Goal: Check status: Check status

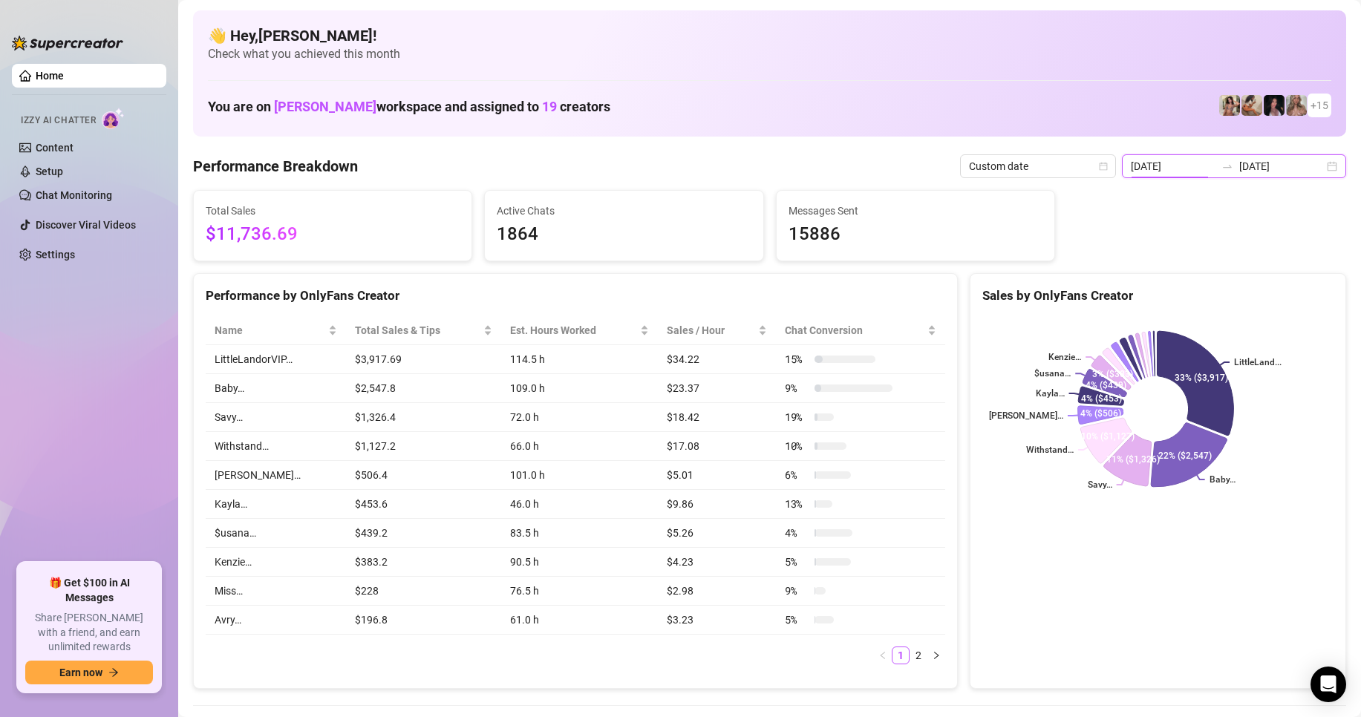
click at [1186, 160] on input "[DATE]" at bounding box center [1173, 166] width 85 height 16
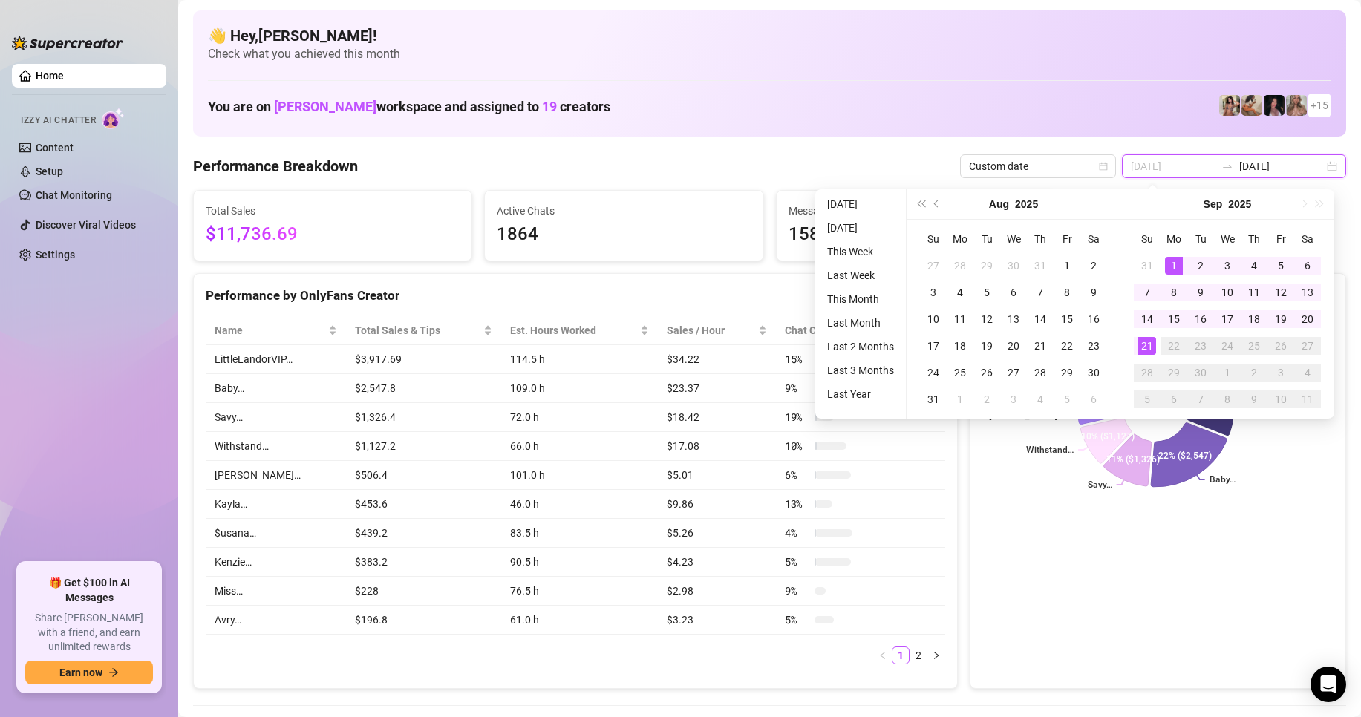
type input "[DATE]"
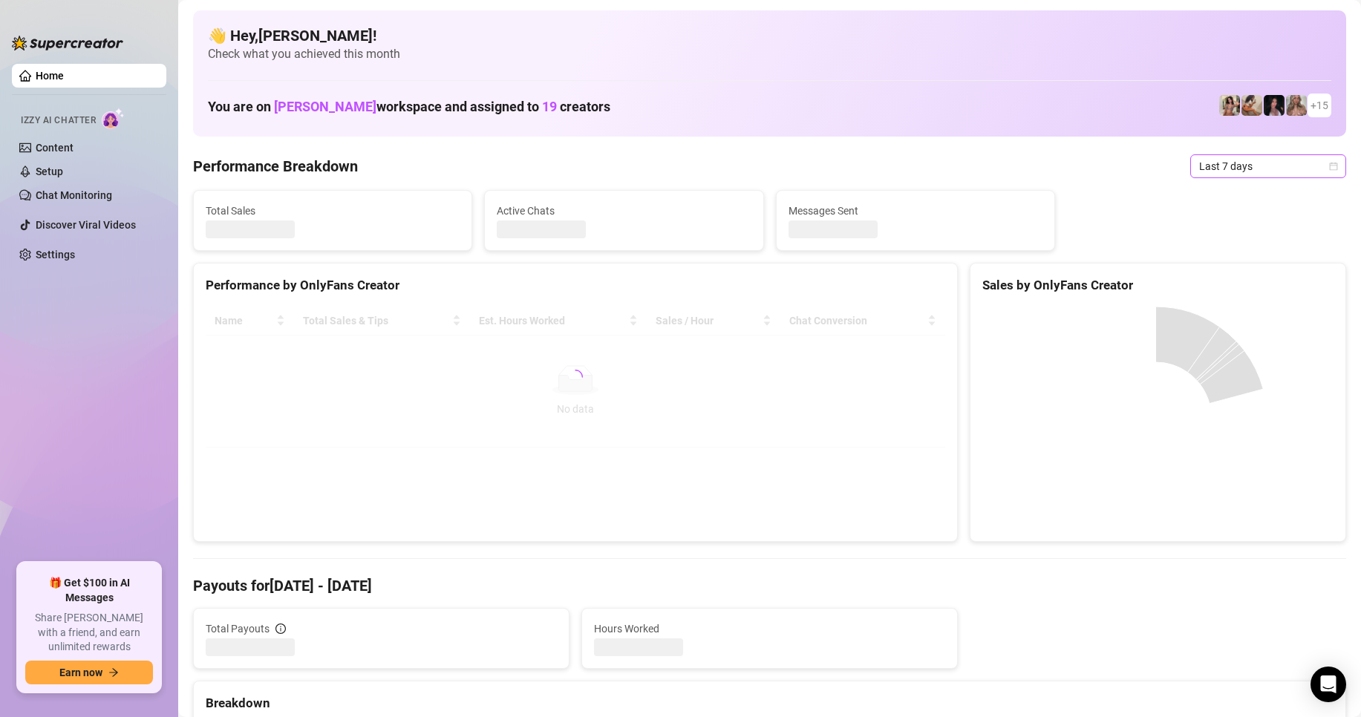
click at [1199, 173] on span "Last 7 days" at bounding box center [1268, 166] width 138 height 22
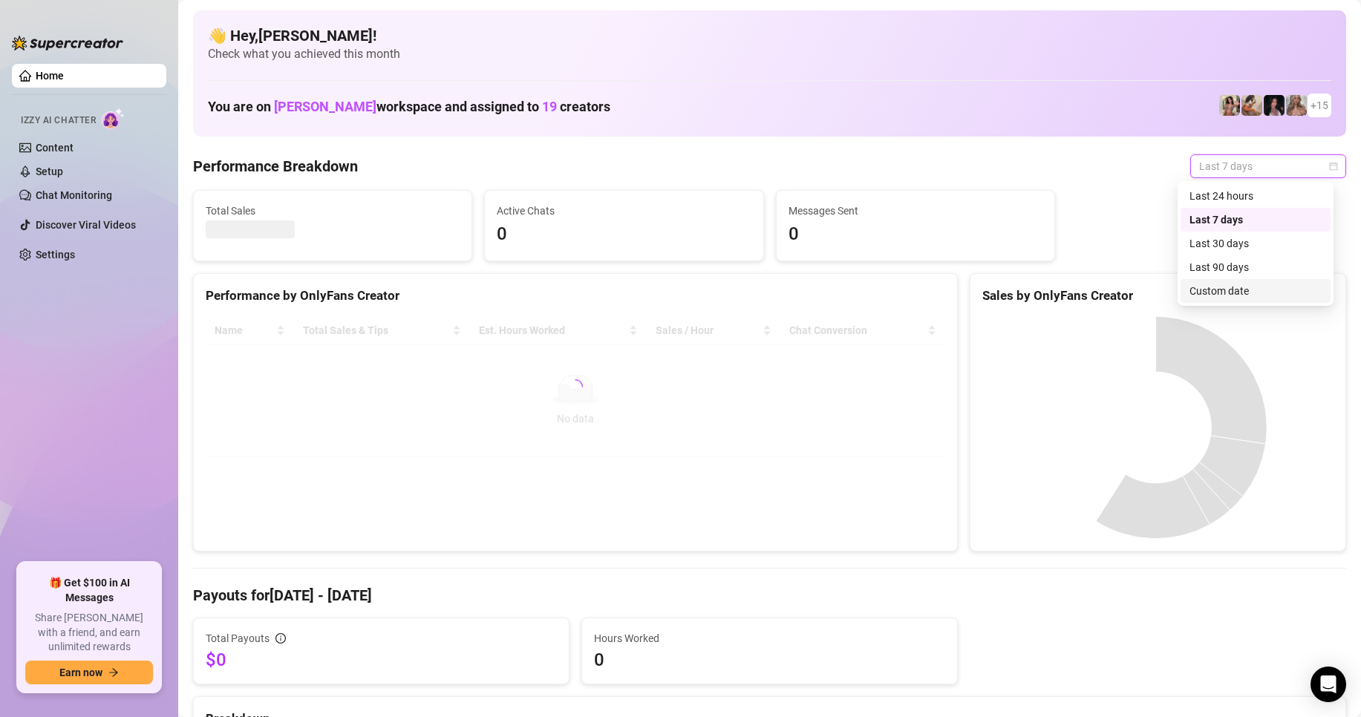
click at [1218, 292] on div "Custom date" at bounding box center [1256, 291] width 132 height 16
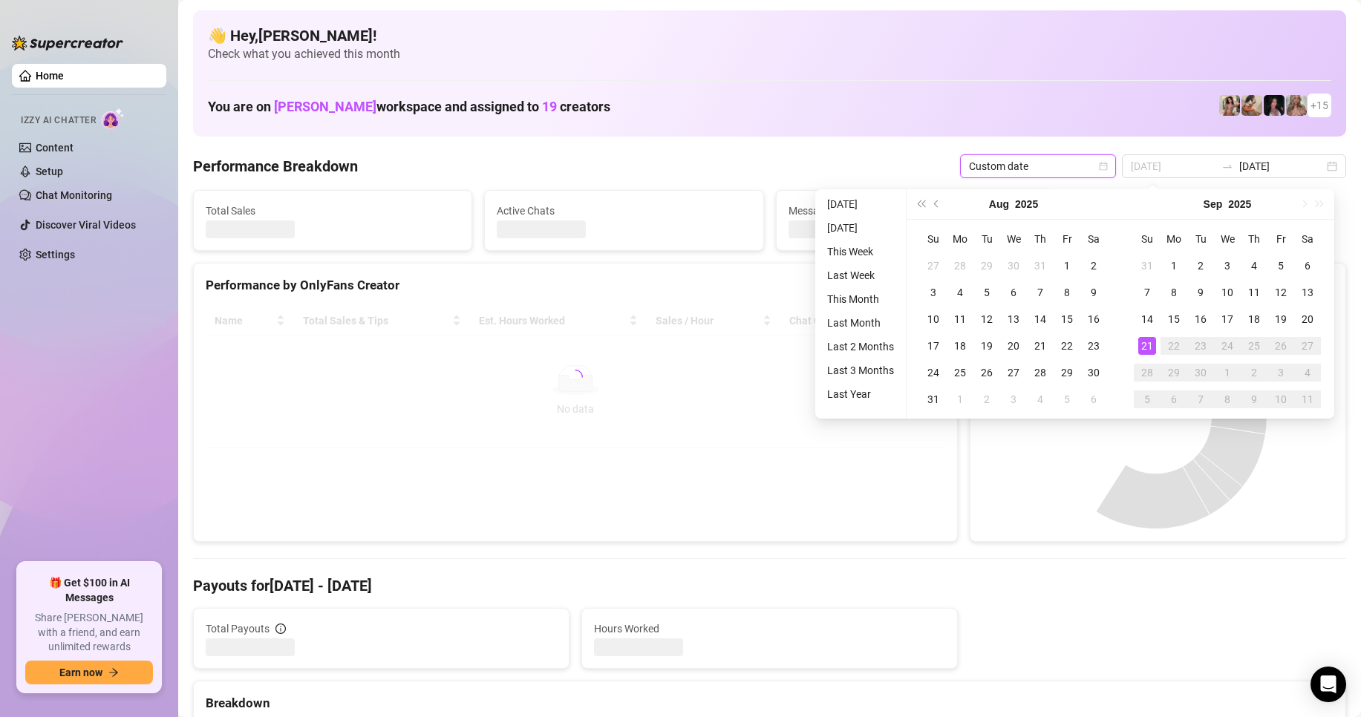
click at [1144, 347] on div "21" at bounding box center [1148, 346] width 18 height 18
click at [1144, 346] on div "21" at bounding box center [1148, 346] width 18 height 18
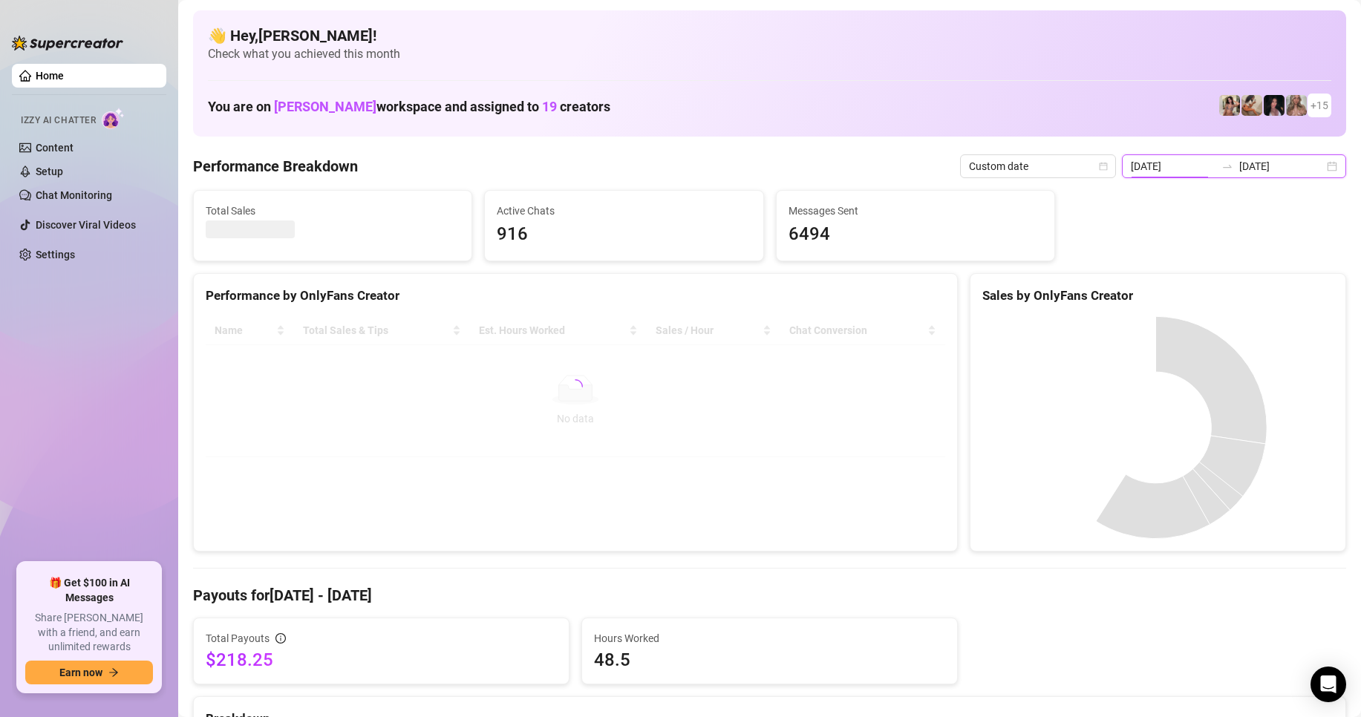
click at [1165, 169] on input "2025-09-14" at bounding box center [1173, 166] width 85 height 16
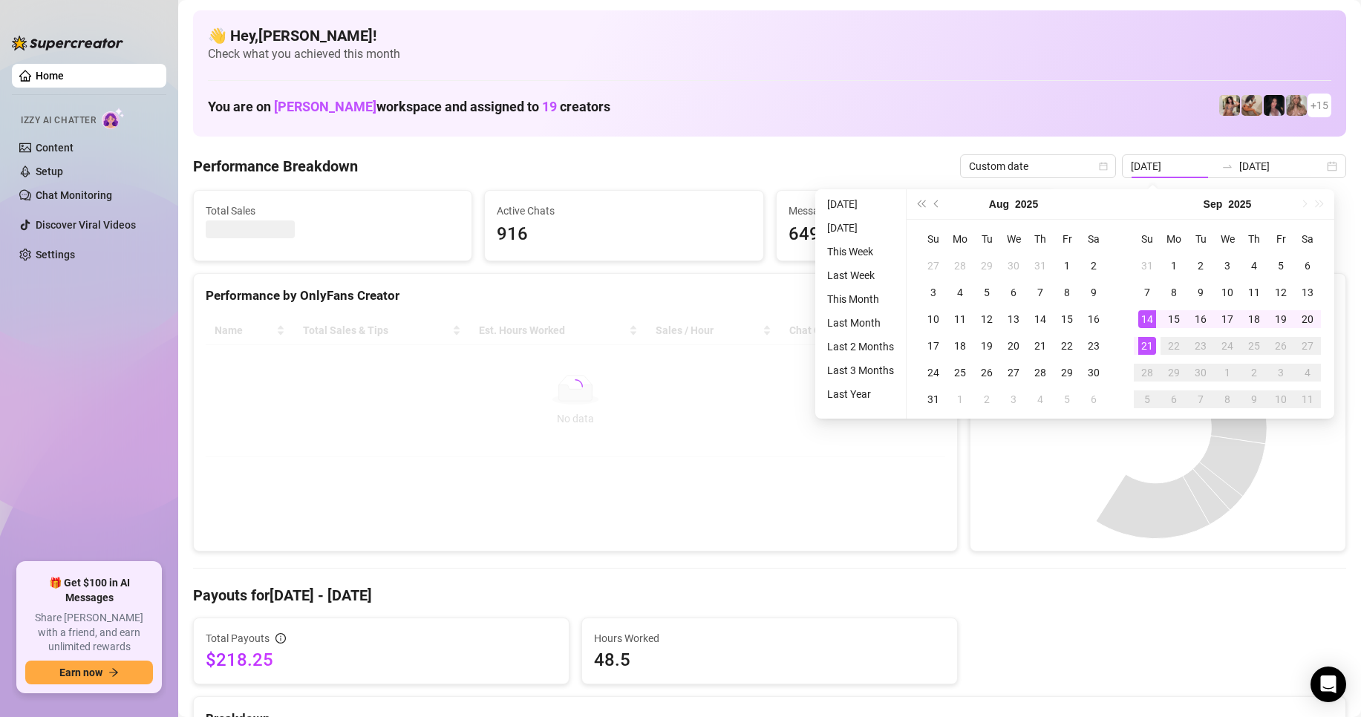
click at [1150, 344] on div "21" at bounding box center [1148, 346] width 18 height 18
type input "[DATE]"
click at [1150, 344] on div "21" at bounding box center [1148, 346] width 18 height 18
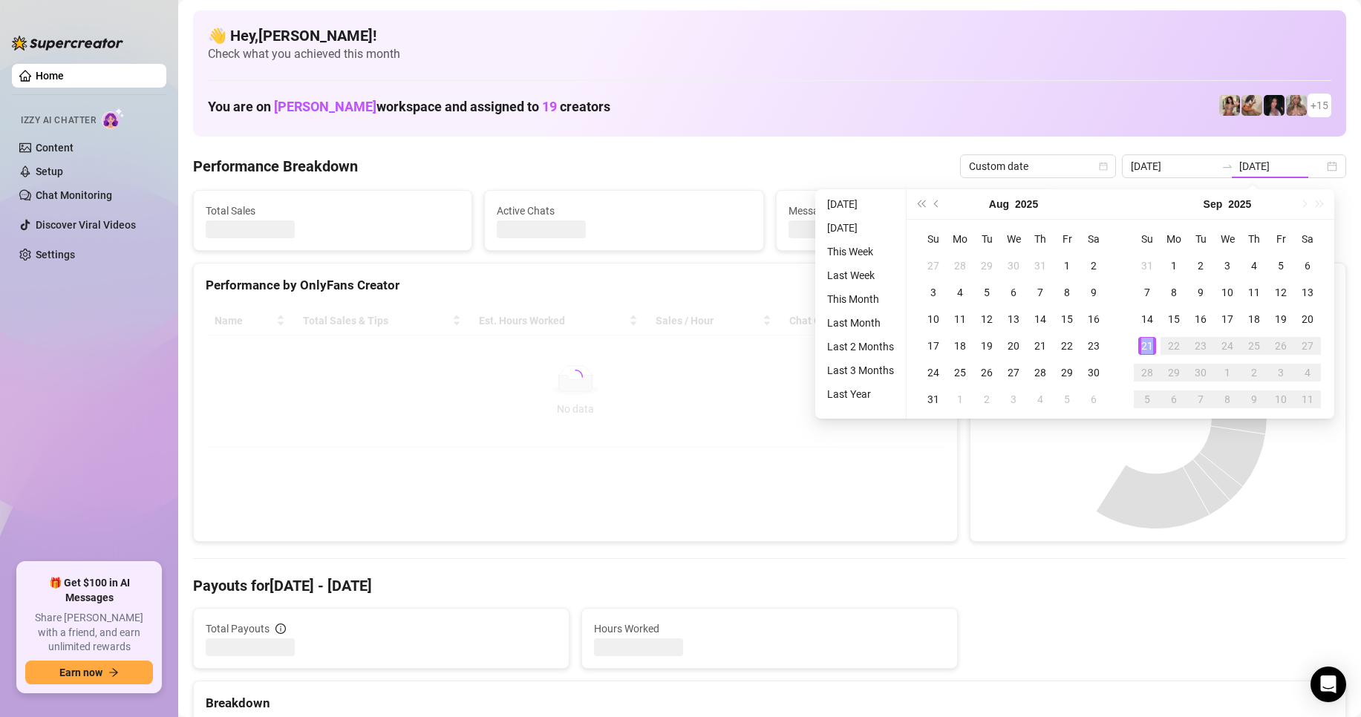
type input "[DATE]"
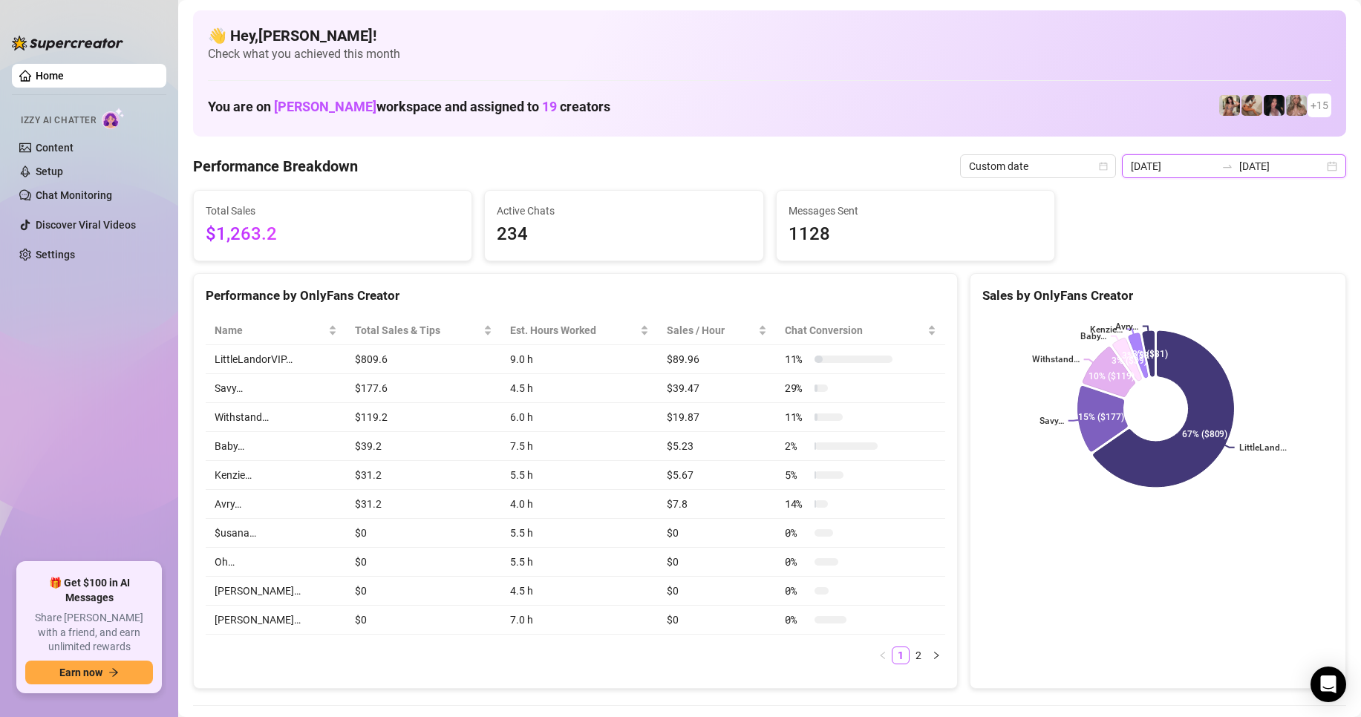
click at [1191, 171] on input "[DATE]" at bounding box center [1173, 166] width 85 height 16
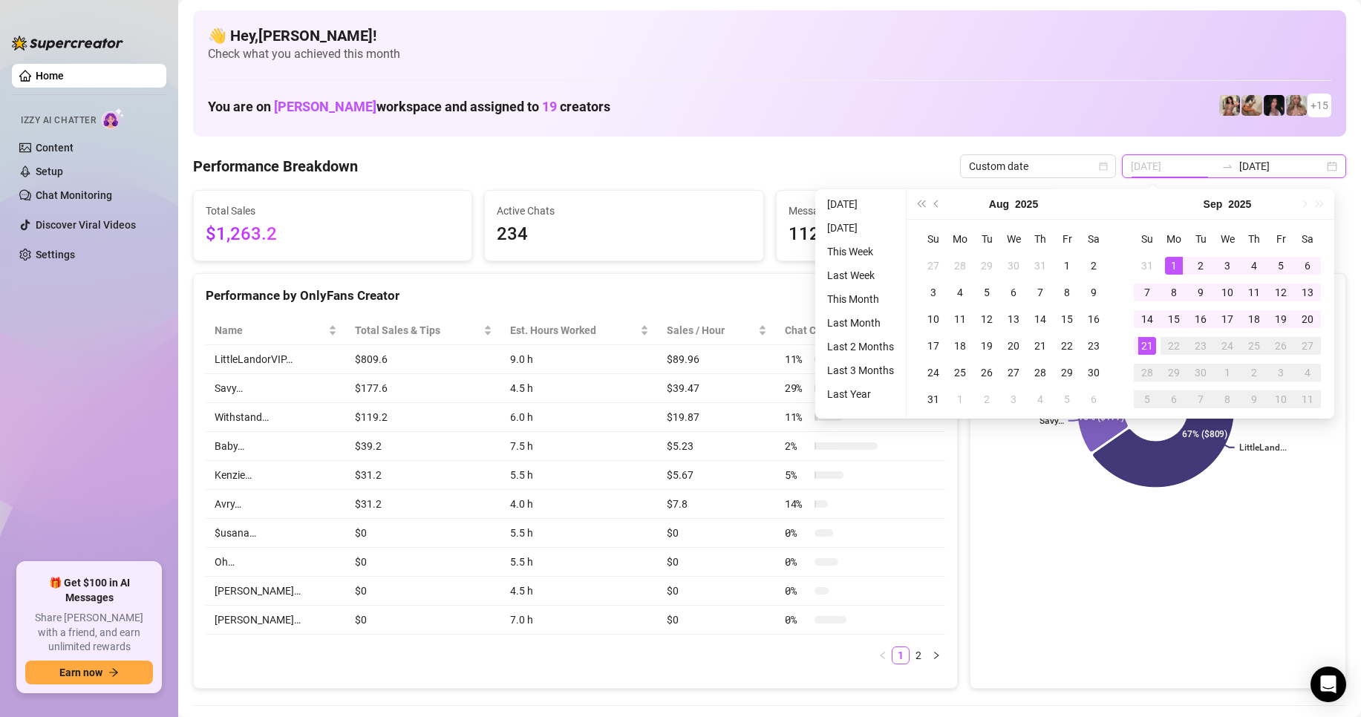
type input "[DATE]"
click at [1173, 266] on div "1" at bounding box center [1174, 266] width 18 height 18
click at [1143, 348] on div "21" at bounding box center [1148, 346] width 18 height 18
type input "2025-09-14"
type input "[DATE]"
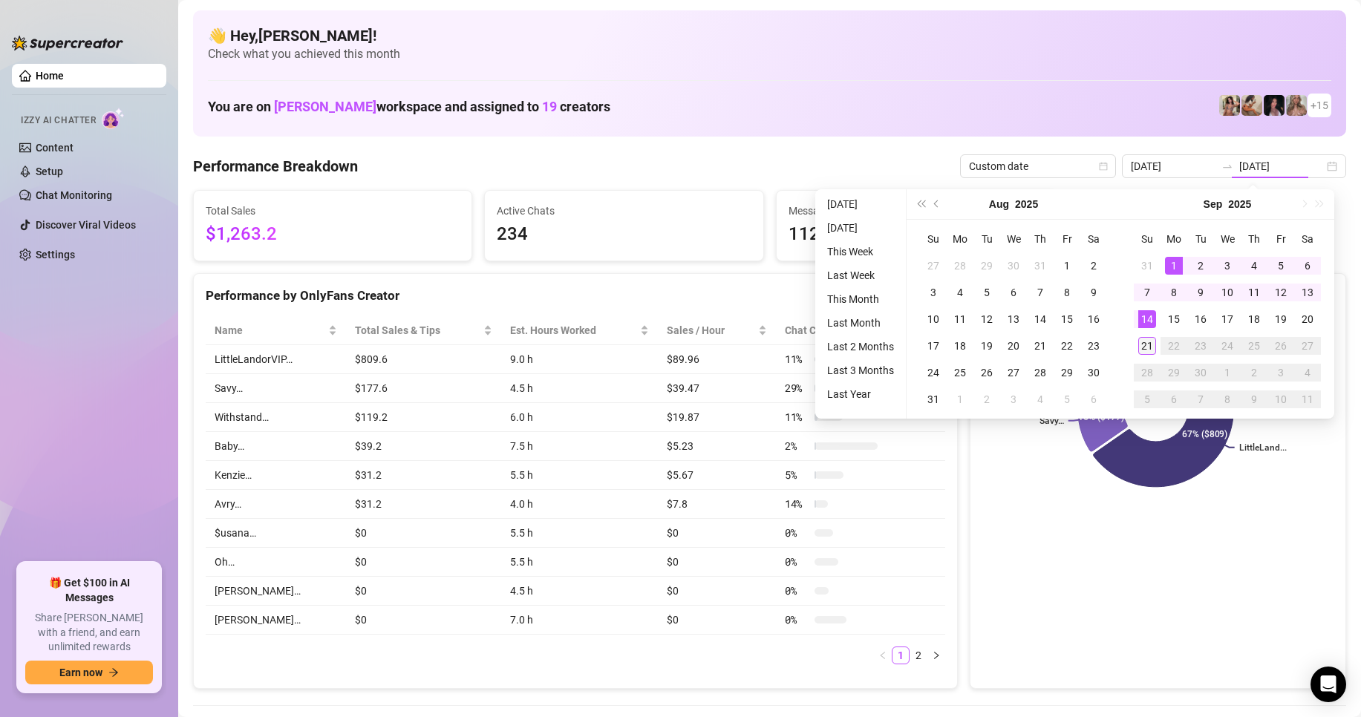
type input "[DATE]"
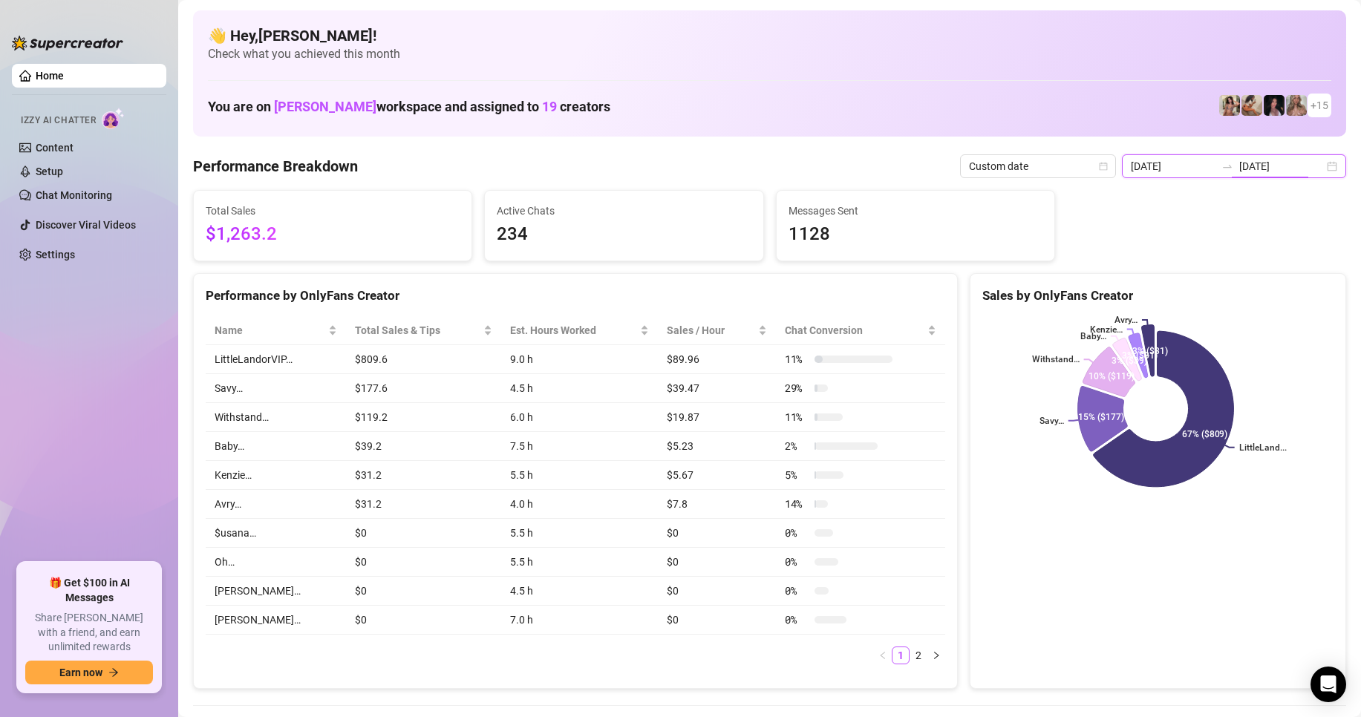
click at [1168, 174] on input "[DATE]" at bounding box center [1173, 166] width 85 height 16
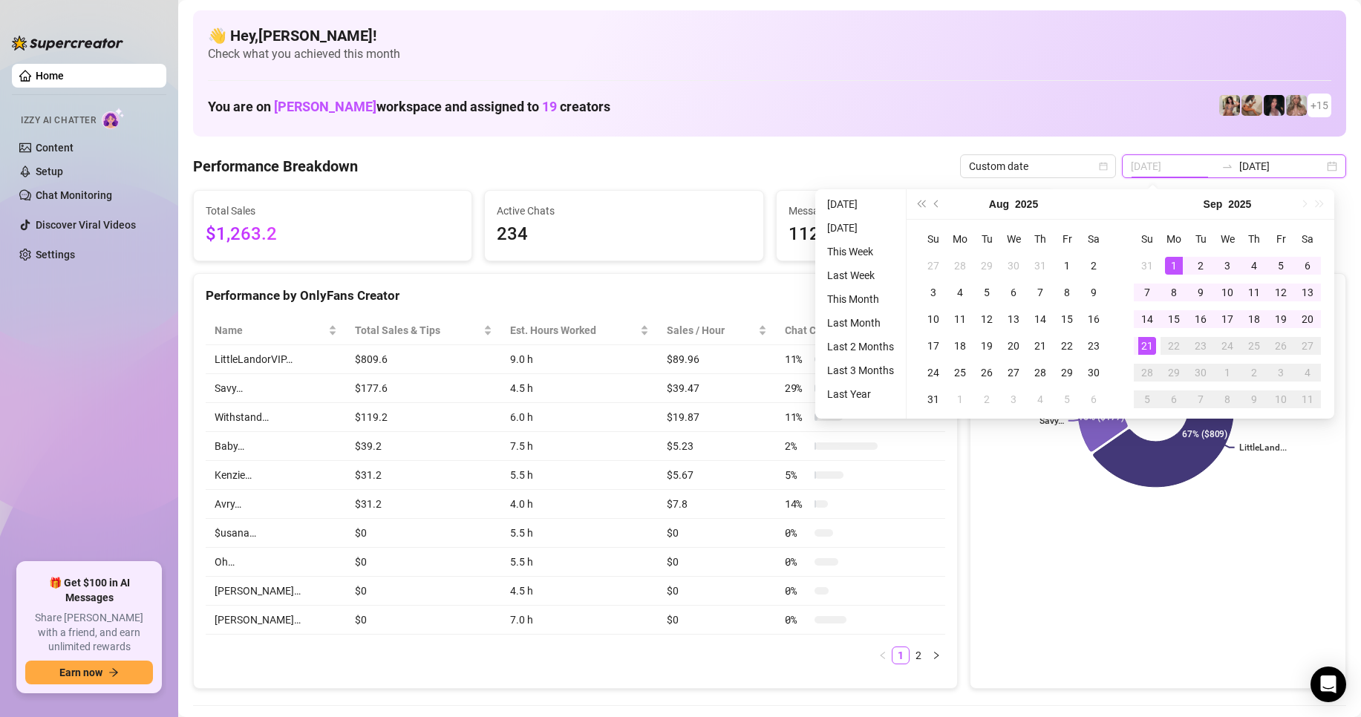
type input "[DATE]"
click at [1170, 265] on div "1" at bounding box center [1174, 266] width 18 height 18
type input "[DATE]"
click at [1152, 345] on div "21" at bounding box center [1148, 346] width 18 height 18
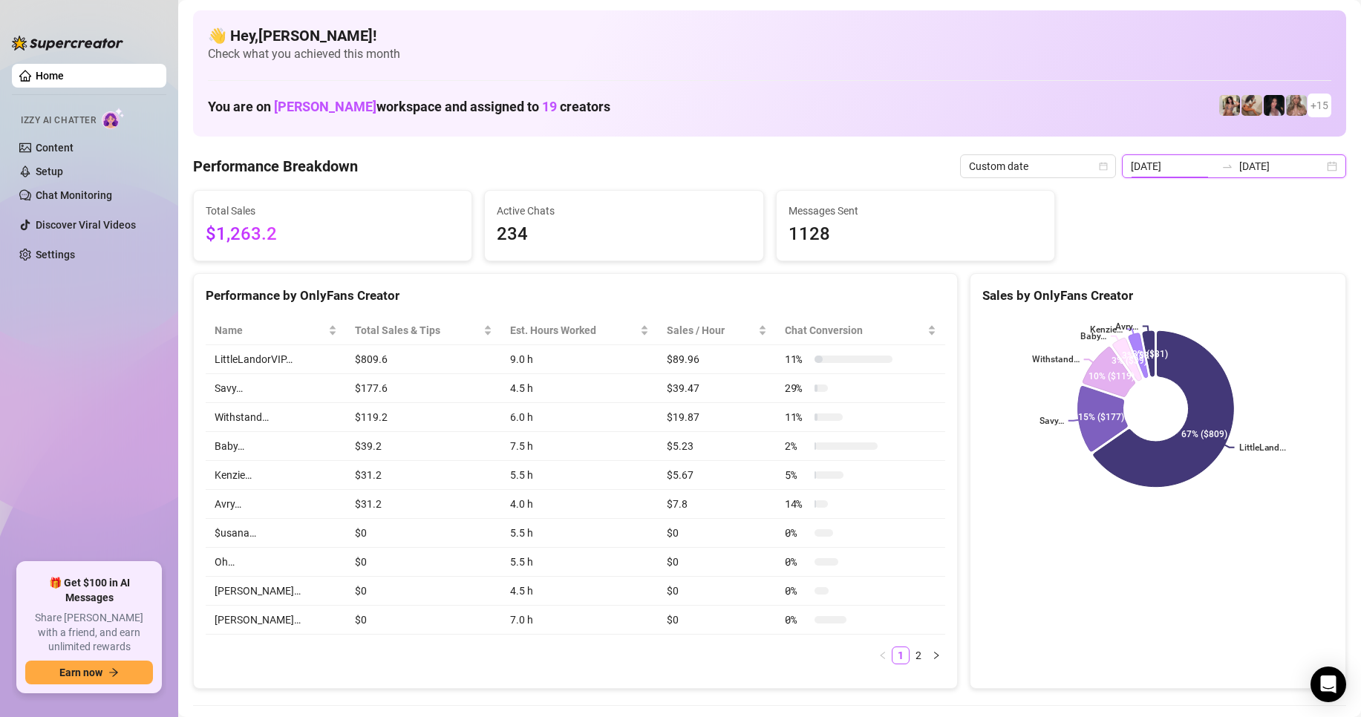
click at [1205, 167] on input "[DATE]" at bounding box center [1173, 166] width 85 height 16
click at [1326, 167] on div "2025-09-21 2025-09-21" at bounding box center [1234, 166] width 224 height 24
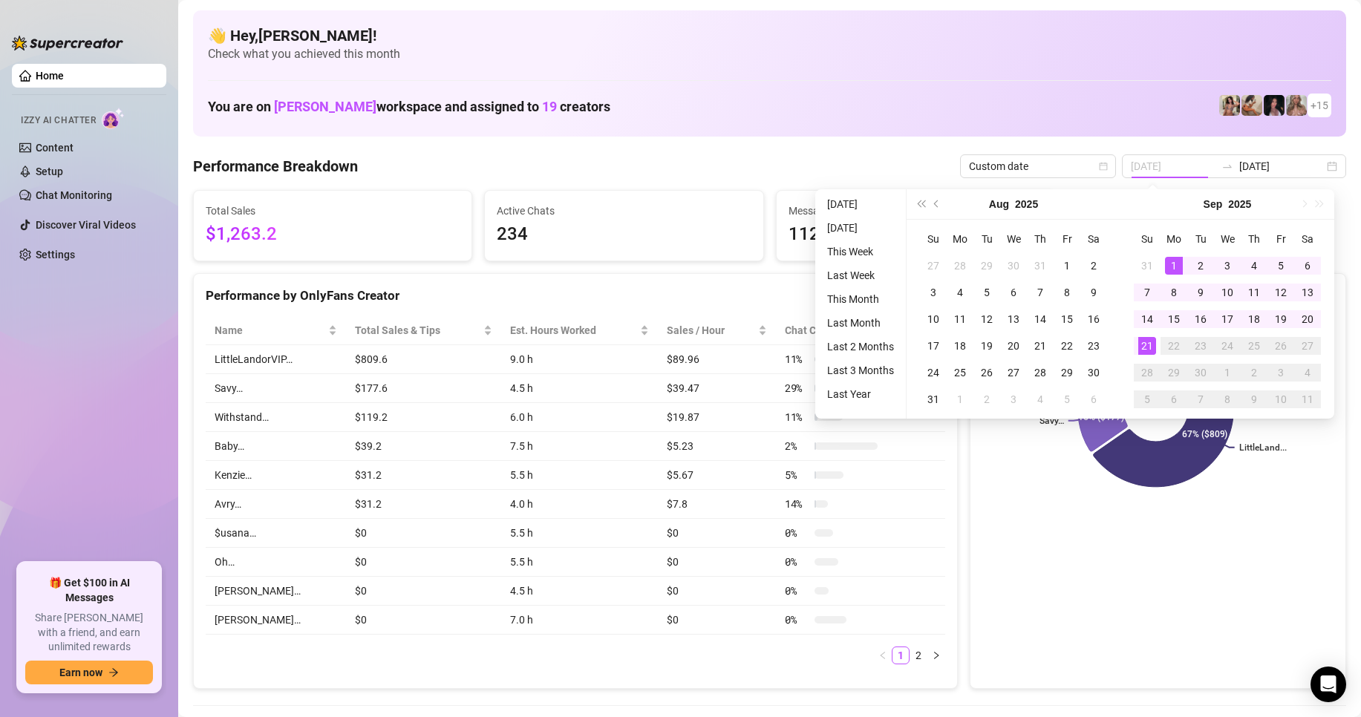
click at [1176, 270] on div "1" at bounding box center [1174, 266] width 18 height 18
click at [1145, 345] on div "21" at bounding box center [1148, 346] width 18 height 18
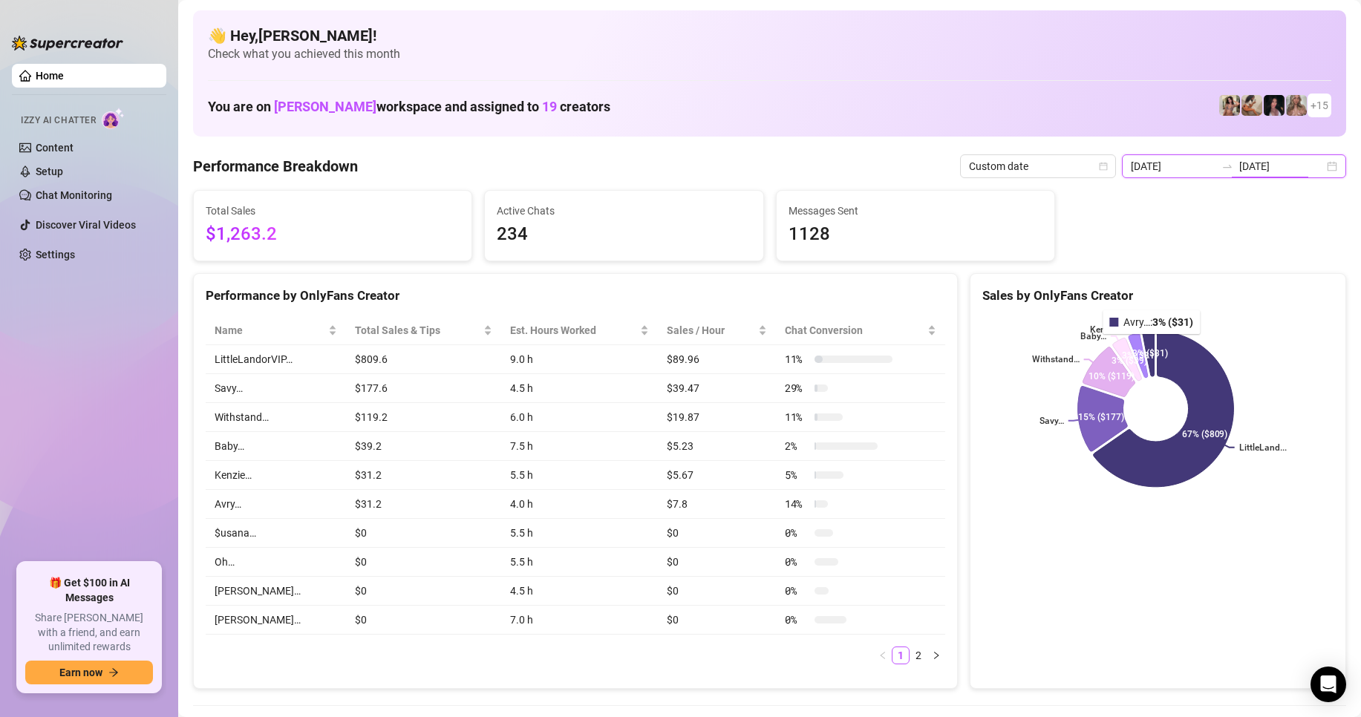
click at [1210, 168] on input "[DATE]" at bounding box center [1173, 166] width 85 height 16
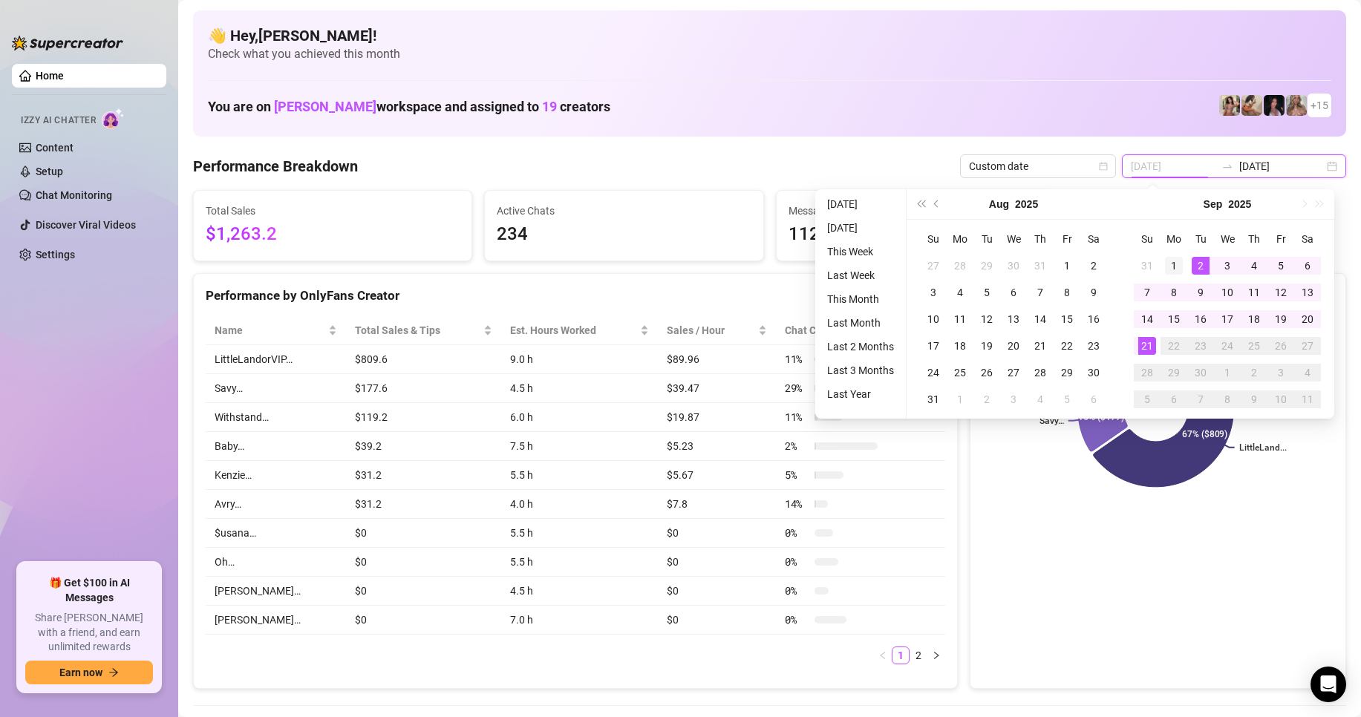
type input "[DATE]"
click at [1179, 263] on div "1" at bounding box center [1174, 266] width 18 height 18
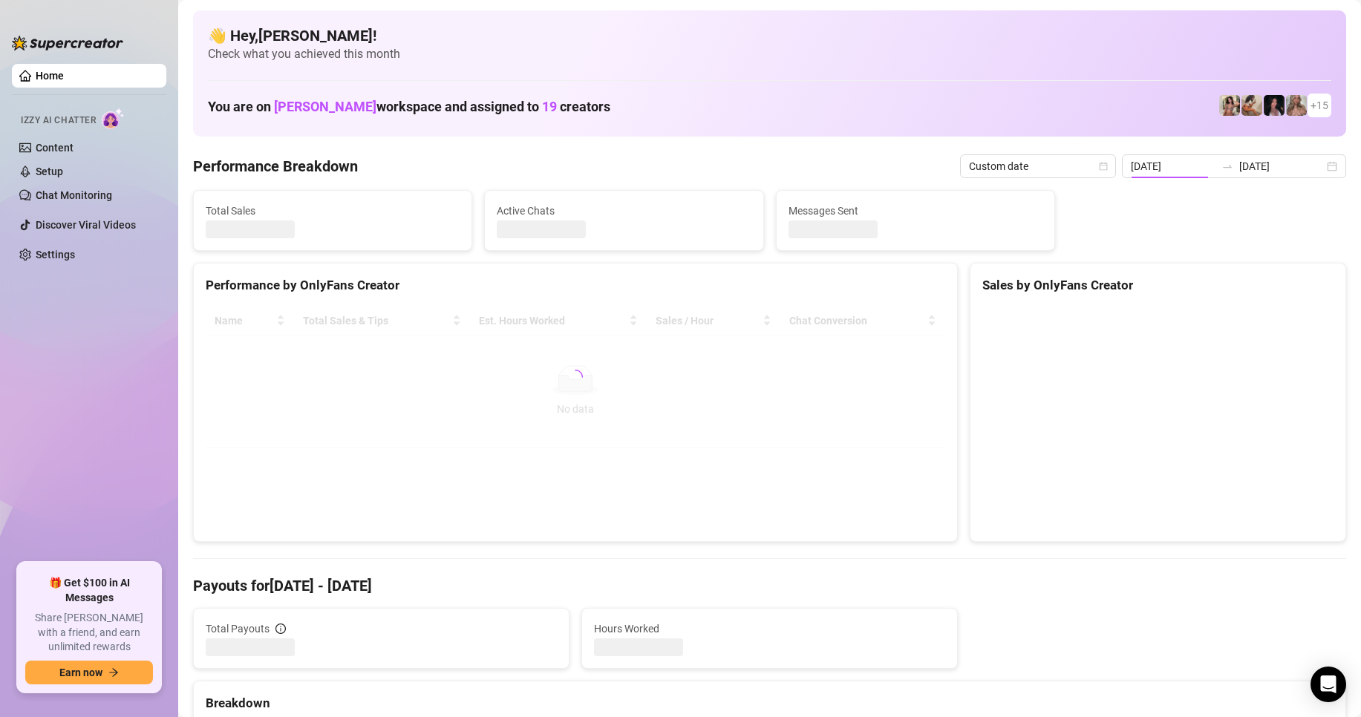
type input "[DATE]"
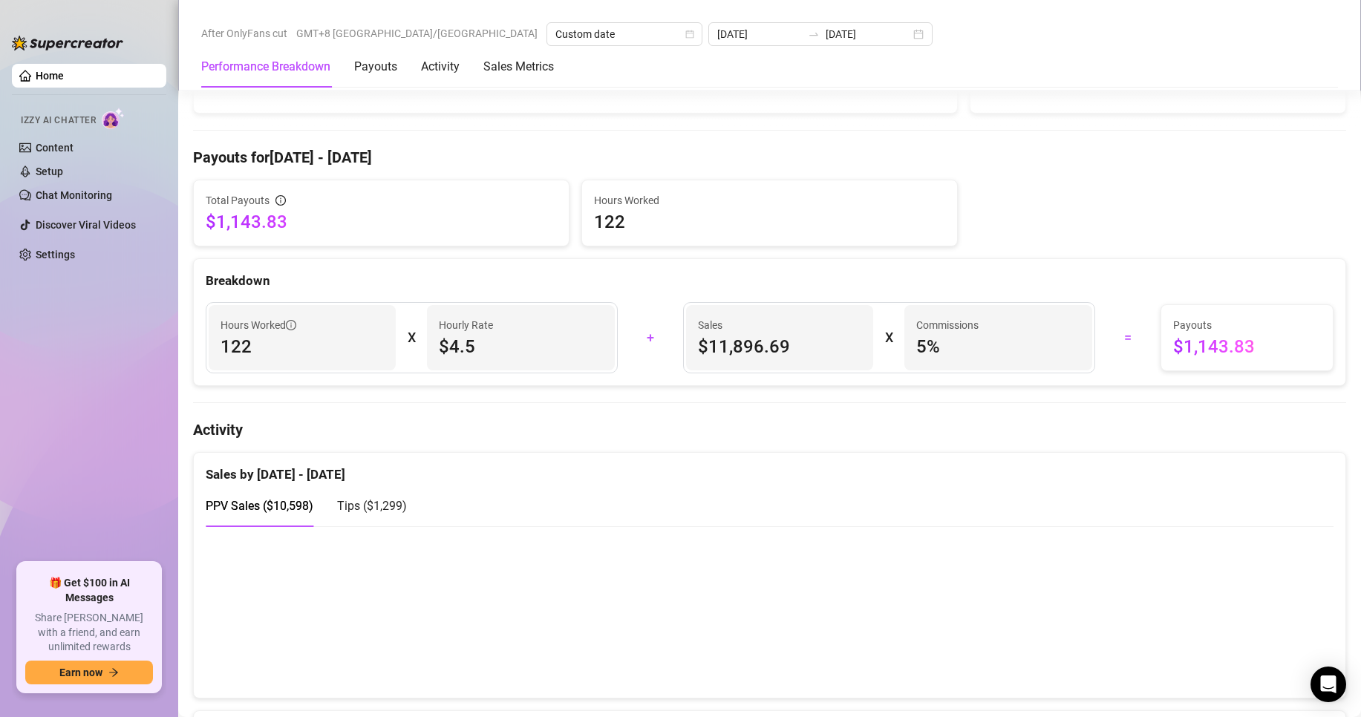
scroll to position [817, 0]
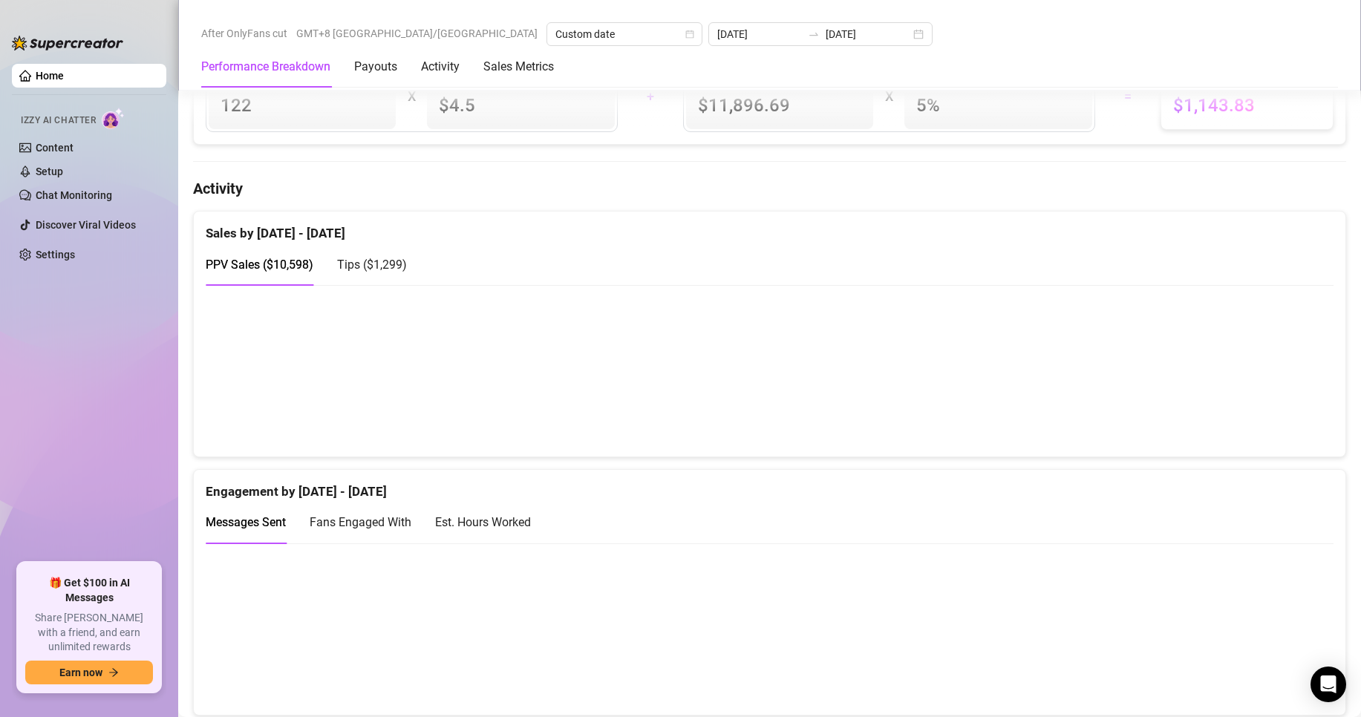
click at [355, 272] on span "Tips ( $1,299 )" at bounding box center [372, 265] width 70 height 14
click at [261, 272] on span "PPV Sales ( $10,598 )" at bounding box center [260, 265] width 108 height 14
click at [370, 272] on span "Tips ( $1,299 )" at bounding box center [372, 265] width 70 height 14
click at [284, 272] on span "PPV Sales ( $10,598 )" at bounding box center [260, 265] width 108 height 14
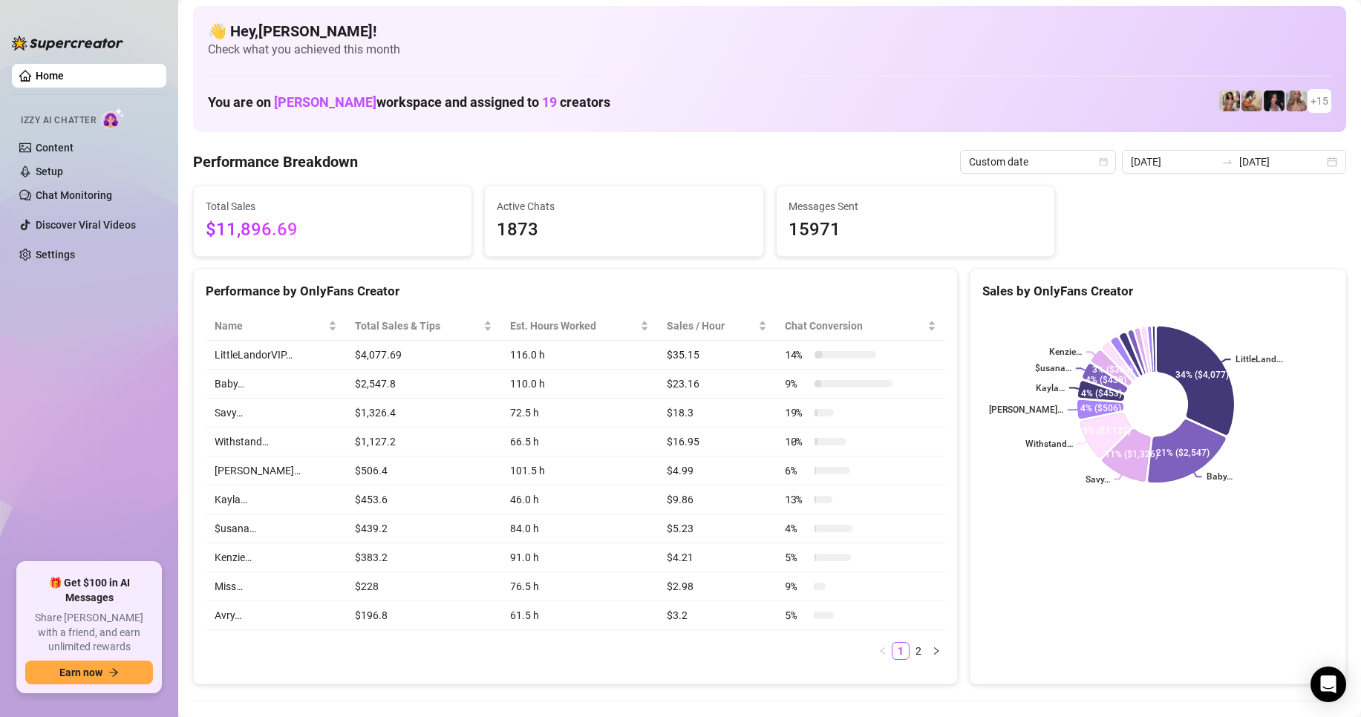
scroll to position [0, 0]
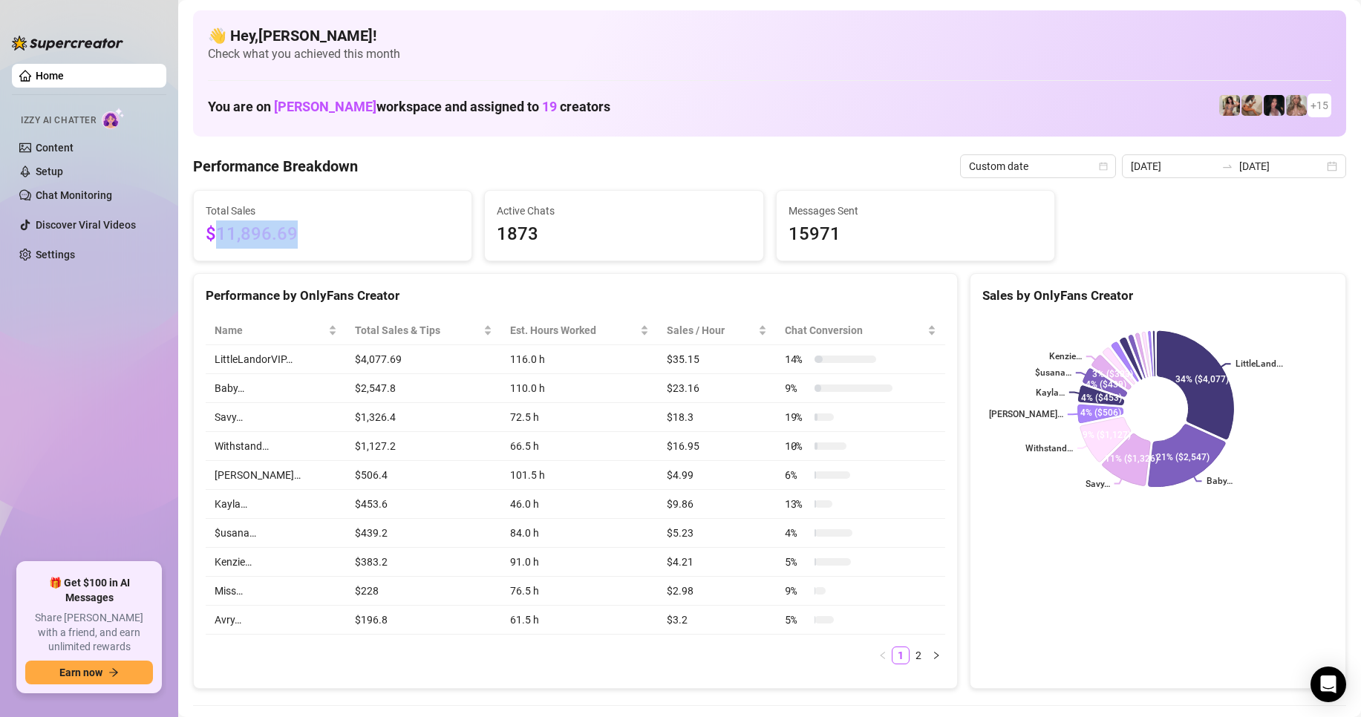
drag, startPoint x: 211, startPoint y: 232, endPoint x: 299, endPoint y: 239, distance: 88.0
click at [299, 239] on span "$11,896.69" at bounding box center [333, 235] width 254 height 28
click at [884, 176] on div "Performance Breakdown Custom date 2025-09-01 2025-09-21" at bounding box center [769, 166] width 1153 height 24
